Goal: Task Accomplishment & Management: Complete application form

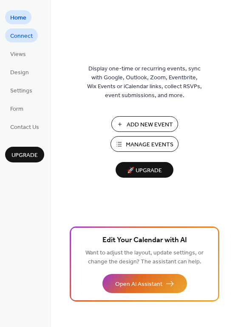
click at [16, 37] on span "Connect" at bounding box center [21, 36] width 23 height 9
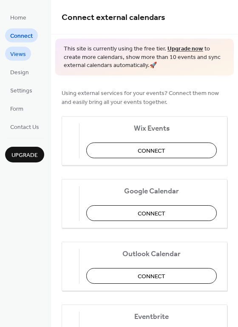
click at [14, 58] on span "Views" at bounding box center [18, 54] width 16 height 9
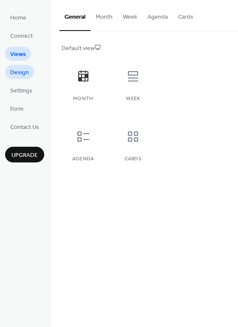
click at [14, 73] on span "Design" at bounding box center [19, 72] width 19 height 9
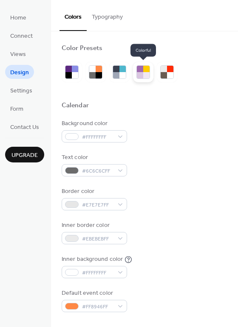
click at [141, 71] on div at bounding box center [140, 69] width 6 height 6
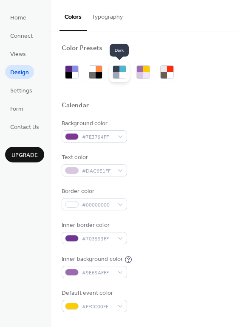
click at [116, 73] on div at bounding box center [116, 75] width 6 height 6
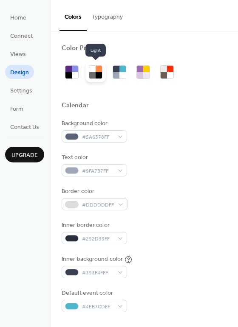
click at [94, 69] on div at bounding box center [92, 69] width 6 height 6
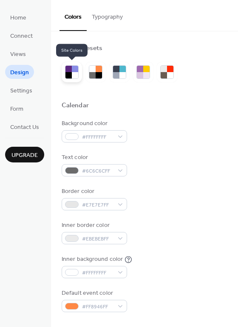
click at [75, 72] on div at bounding box center [75, 75] width 6 height 6
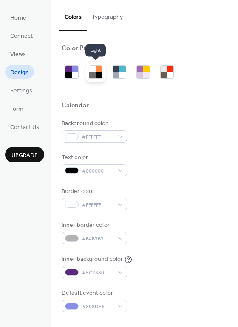
click at [96, 73] on div at bounding box center [99, 75] width 6 height 6
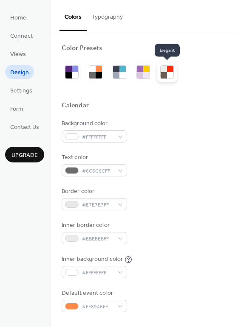
click at [167, 73] on div at bounding box center [170, 75] width 6 height 6
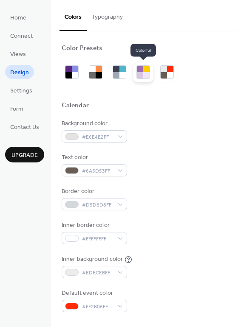
click at [144, 73] on div at bounding box center [146, 75] width 6 height 6
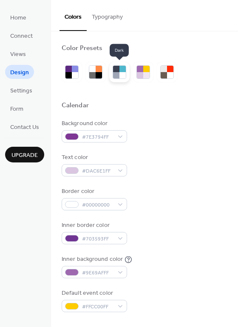
click at [118, 72] on div at bounding box center [116, 75] width 6 height 6
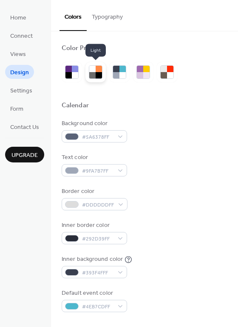
click at [101, 73] on div at bounding box center [99, 75] width 6 height 6
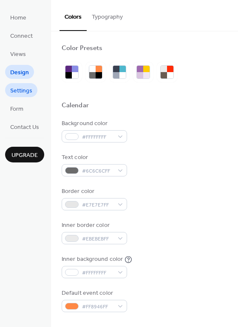
click at [19, 91] on span "Settings" at bounding box center [21, 91] width 22 height 9
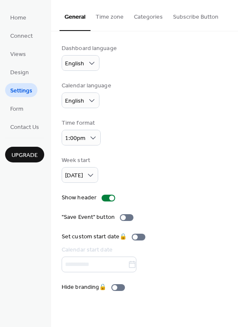
click at [107, 17] on button "Time zone" at bounding box center [109, 15] width 38 height 30
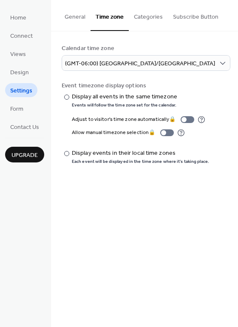
click at [138, 19] on button "Categories" at bounding box center [148, 15] width 39 height 30
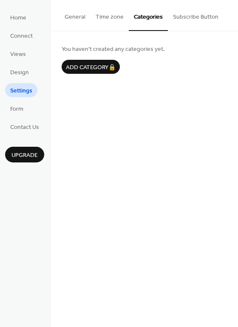
click at [186, 14] on button "Subscribe Button" at bounding box center [196, 15] width 56 height 30
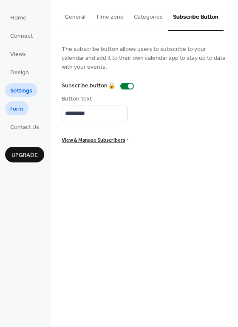
click at [20, 109] on span "Form" at bounding box center [16, 109] width 13 height 9
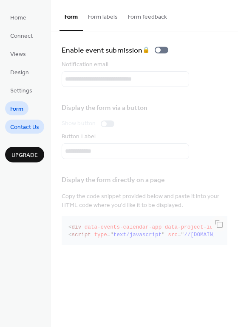
click at [18, 126] on span "Contact Us" at bounding box center [24, 127] width 29 height 9
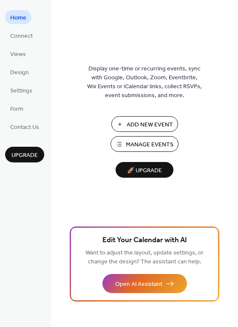
click at [130, 146] on span "Manage Events" at bounding box center [150, 145] width 48 height 9
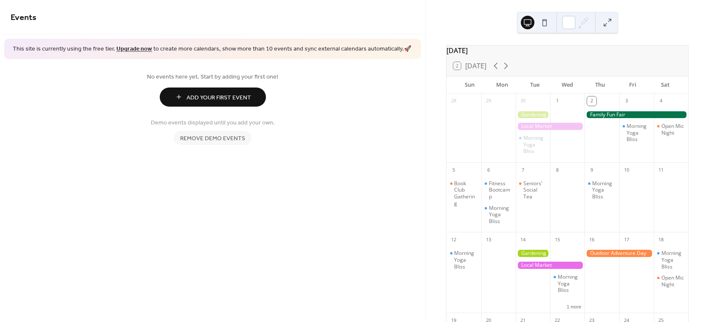
click at [222, 138] on span "Remove demo events" at bounding box center [212, 138] width 65 height 9
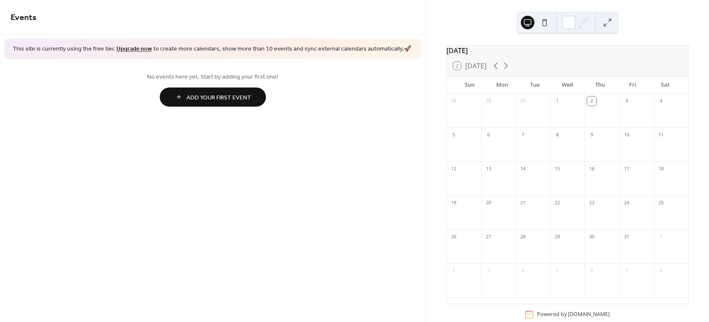
click at [547, 23] on button at bounding box center [545, 23] width 14 height 14
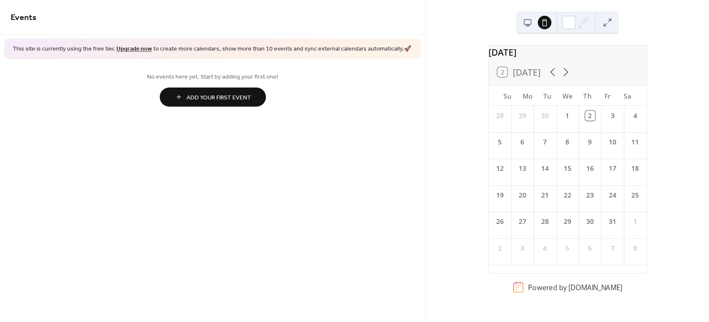
click at [527, 26] on button at bounding box center [528, 23] width 14 height 14
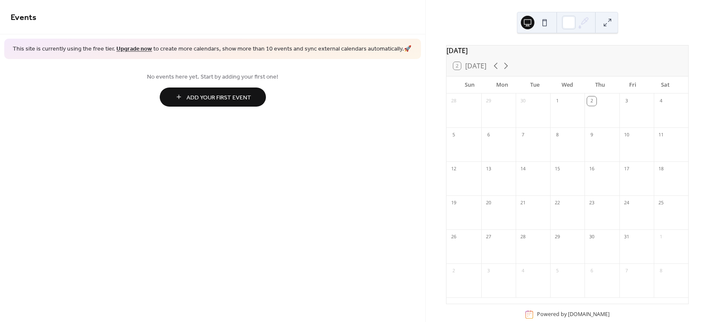
click at [543, 24] on button at bounding box center [545, 23] width 14 height 14
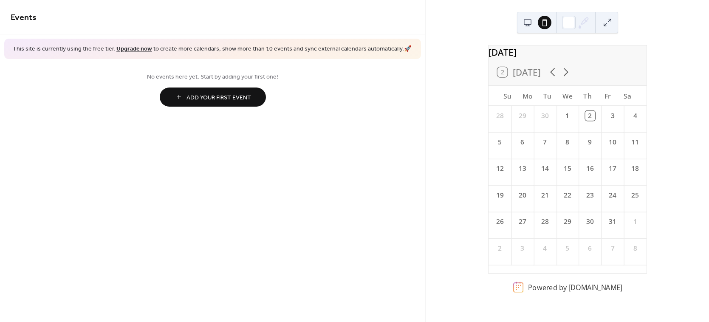
click at [608, 23] on button at bounding box center [607, 23] width 14 height 14
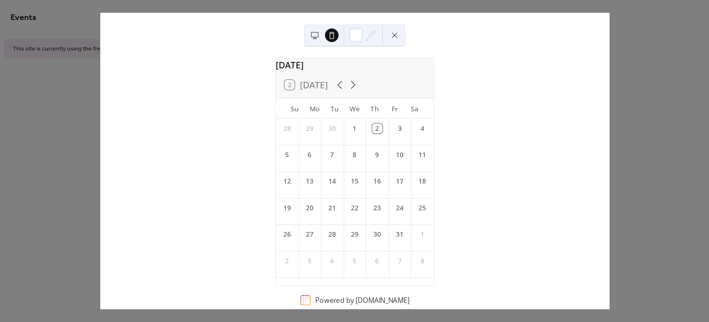
click at [396, 36] on button at bounding box center [395, 35] width 14 height 14
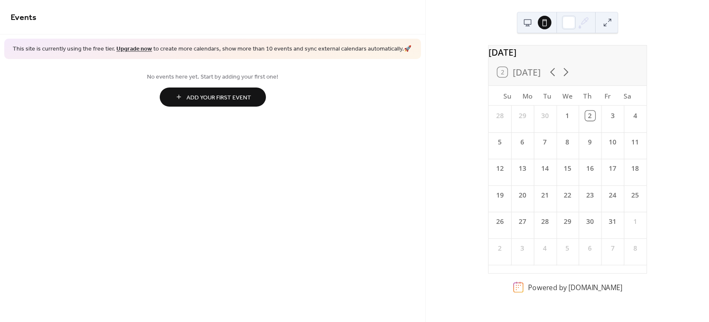
click at [223, 101] on span "Add Your First Event" at bounding box center [218, 97] width 65 height 9
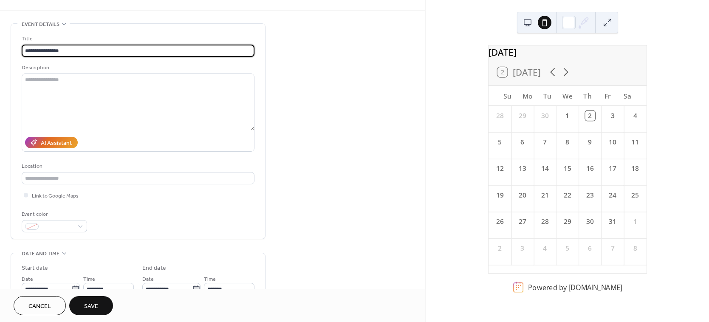
scroll to position [45, 0]
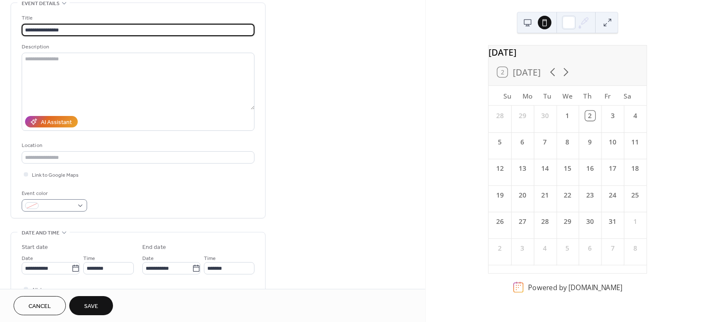
type input "**********"
click at [80, 203] on div at bounding box center [54, 205] width 65 height 12
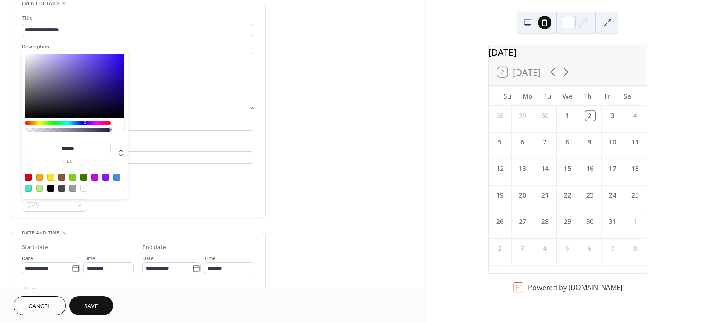
click at [28, 176] on div at bounding box center [28, 177] width 7 height 7
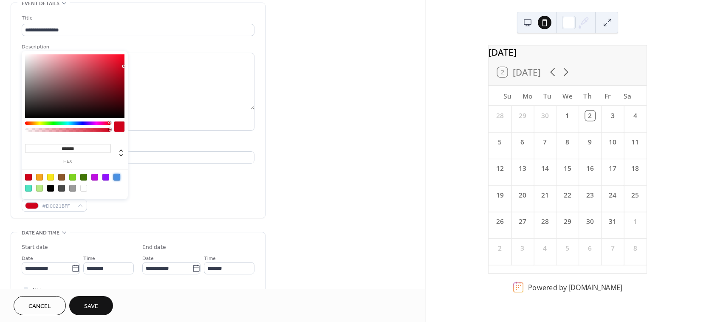
click at [116, 178] on div at bounding box center [116, 177] width 7 height 7
type input "*******"
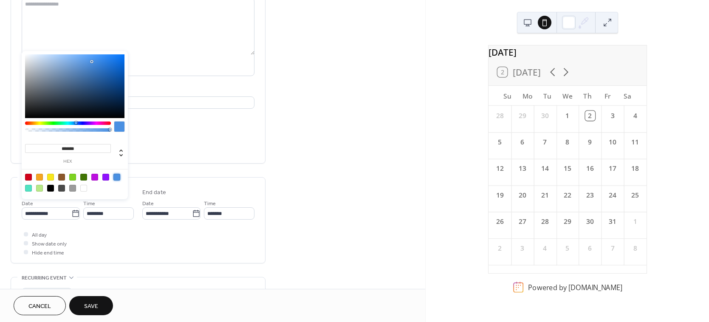
scroll to position [100, 0]
click at [74, 212] on icon at bounding box center [75, 213] width 8 height 8
click at [71, 212] on input "**********" at bounding box center [47, 213] width 50 height 12
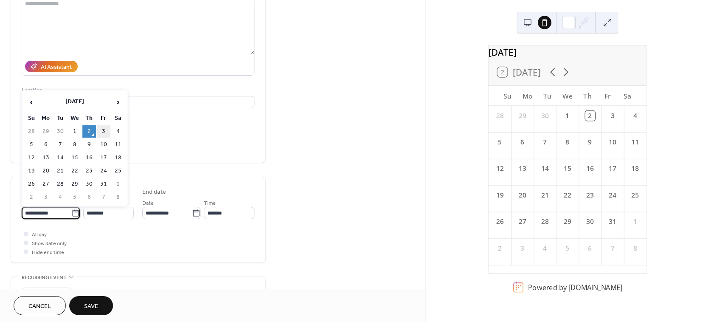
click at [104, 131] on td "3" at bounding box center [104, 131] width 14 height 12
type input "**********"
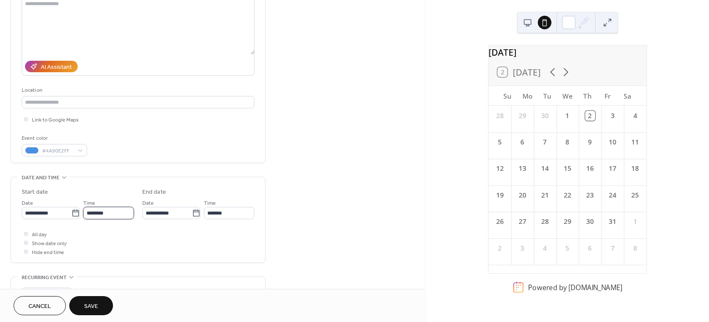
click at [103, 213] on input "********" at bounding box center [108, 213] width 51 height 12
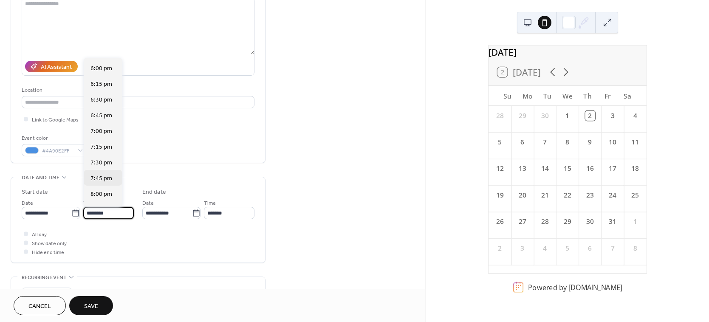
scroll to position [1134, 0]
click at [110, 160] on span "7:30 pm" at bounding box center [101, 158] width 22 height 9
type input "*******"
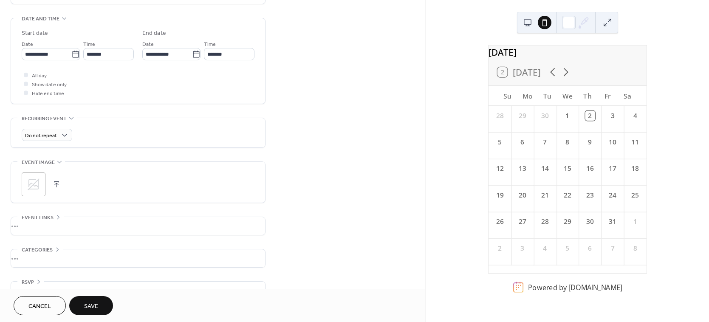
scroll to position [277, 0]
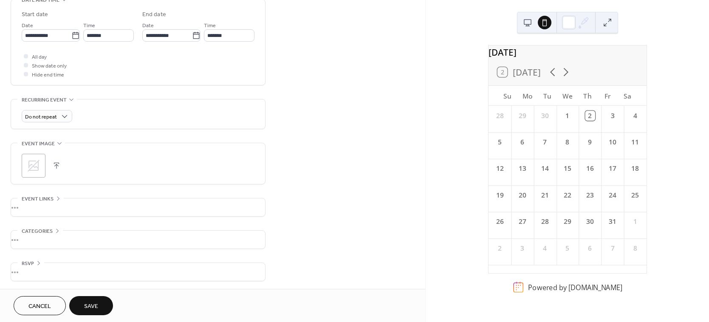
click at [88, 305] on span "Save" at bounding box center [91, 306] width 14 height 9
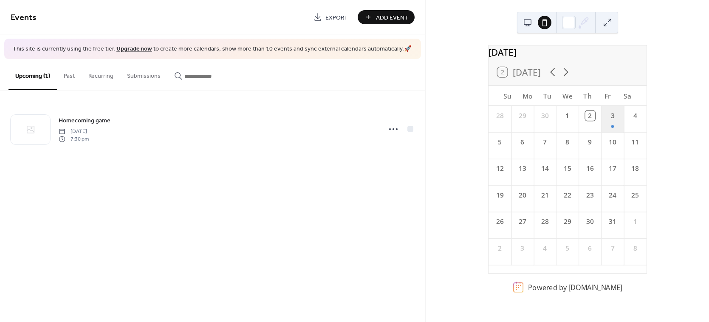
click at [601, 126] on div "3" at bounding box center [612, 119] width 23 height 26
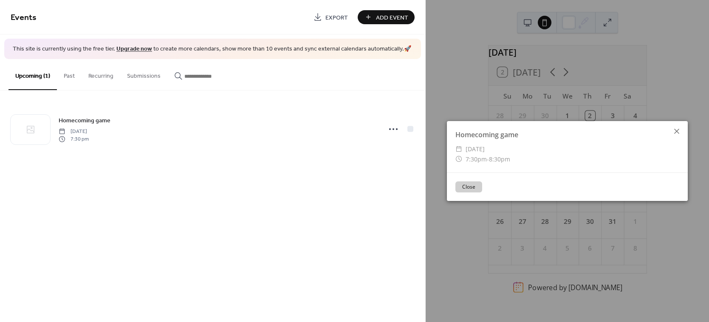
click at [676, 130] on icon at bounding box center [676, 131] width 5 height 5
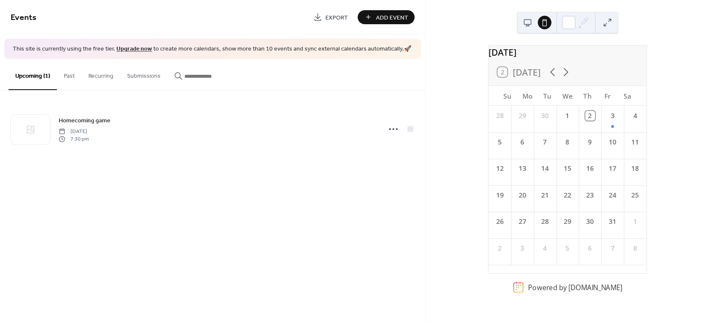
click at [526, 22] on button at bounding box center [528, 23] width 14 height 14
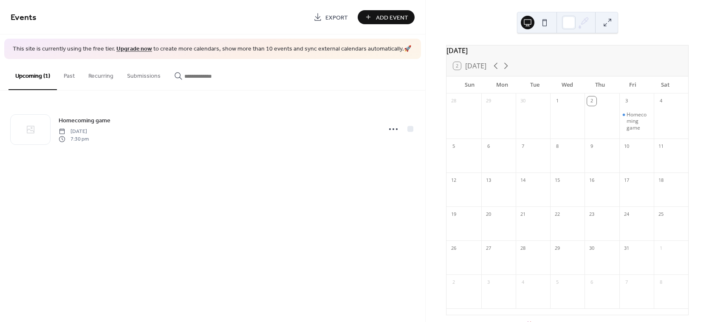
click at [543, 26] on button at bounding box center [545, 23] width 14 height 14
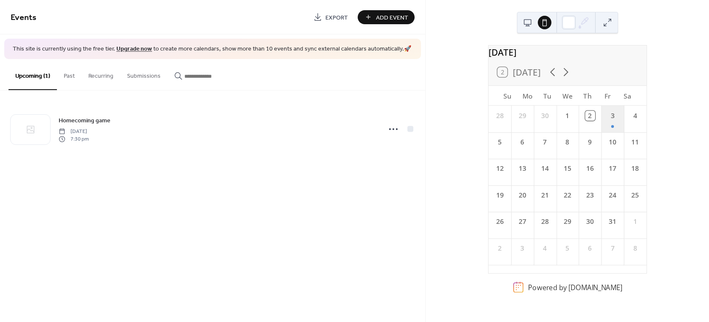
click at [606, 130] on div "3" at bounding box center [612, 119] width 23 height 26
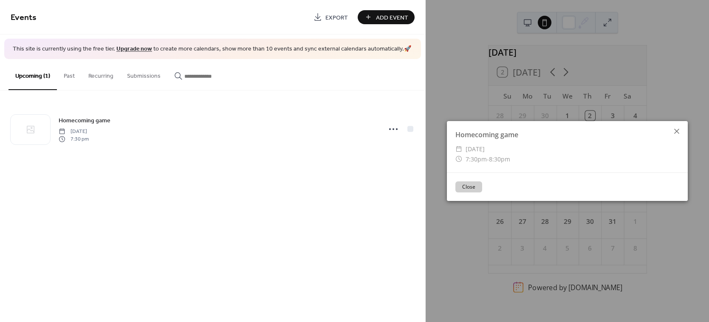
click at [675, 129] on icon at bounding box center [676, 131] width 5 height 5
